Goal: Use online tool/utility: Utilize a website feature to perform a specific function

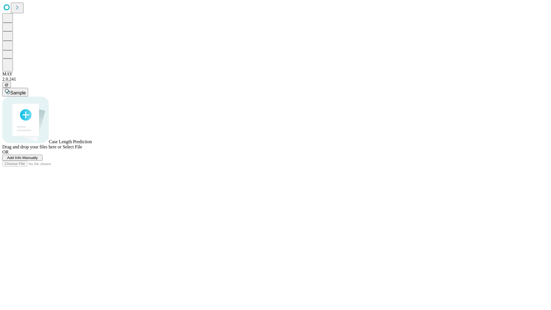
click at [38, 160] on span "Add Info Manually" at bounding box center [22, 158] width 31 height 4
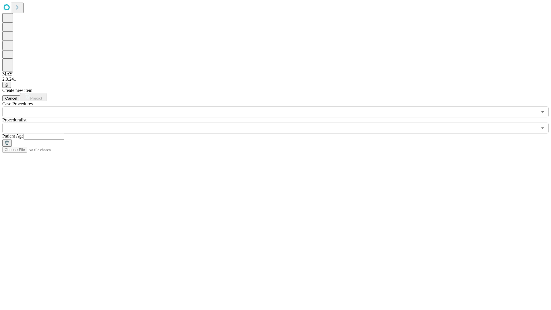
click at [64, 134] on input "text" at bounding box center [44, 137] width 41 height 6
type input "**"
click at [280, 123] on input "text" at bounding box center [269, 128] width 535 height 11
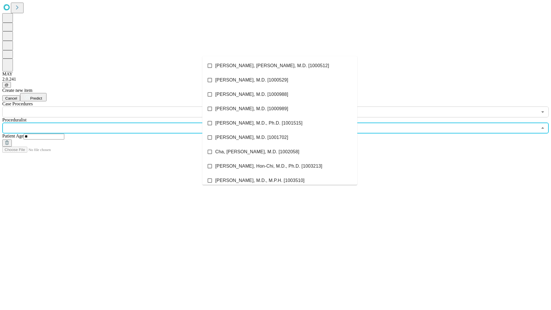
click at [280, 66] on li "[PERSON_NAME], [PERSON_NAME], M.D. [1000512]" at bounding box center [279, 66] width 155 height 14
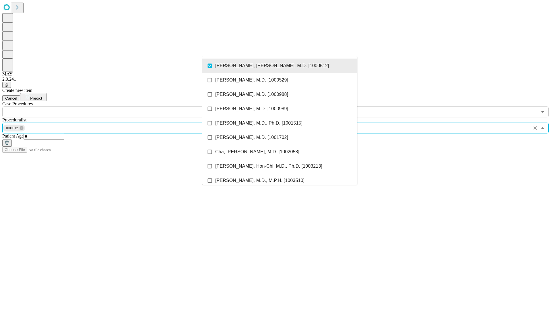
click at [121, 106] on input "text" at bounding box center [269, 111] width 535 height 11
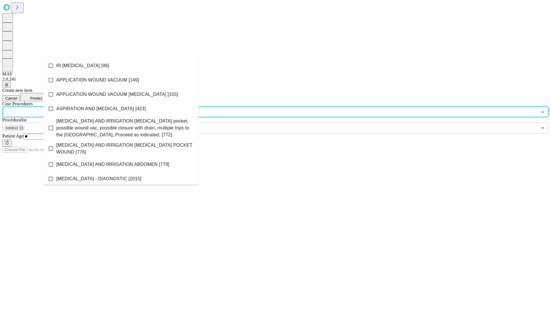
click at [121, 66] on li "IR [MEDICAL_DATA] [98]" at bounding box center [120, 66] width 155 height 14
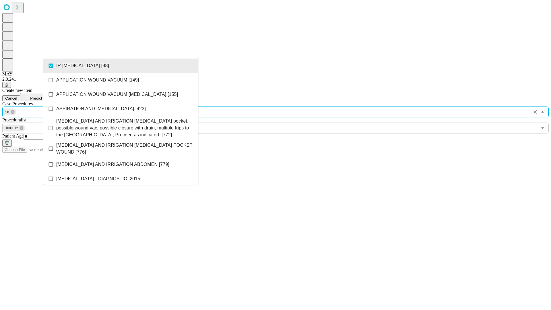
click at [42, 96] on span "Predict" at bounding box center [36, 98] width 12 height 4
